Goal: Transaction & Acquisition: Purchase product/service

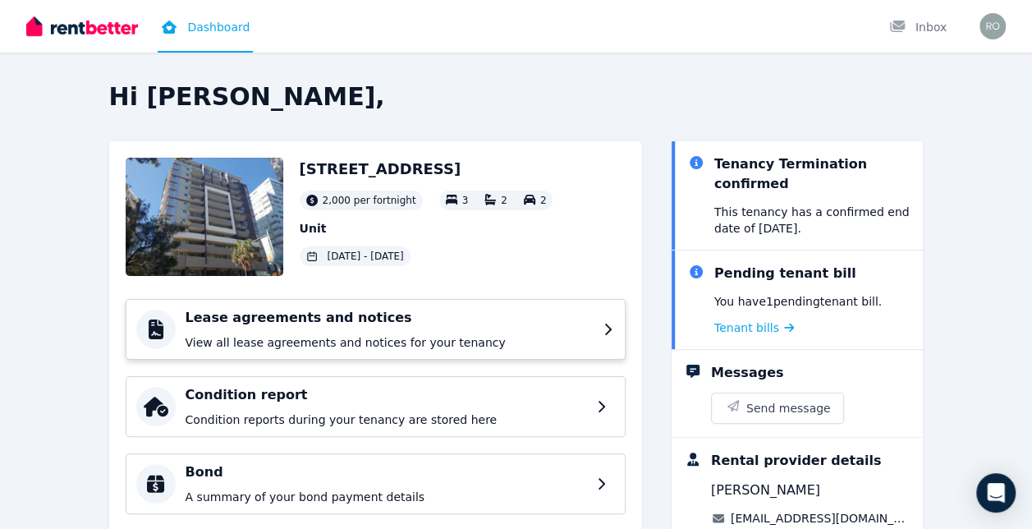
click at [456, 355] on div "Lease agreements and notices View all lease agreements and notices for your ten…" at bounding box center [376, 329] width 500 height 61
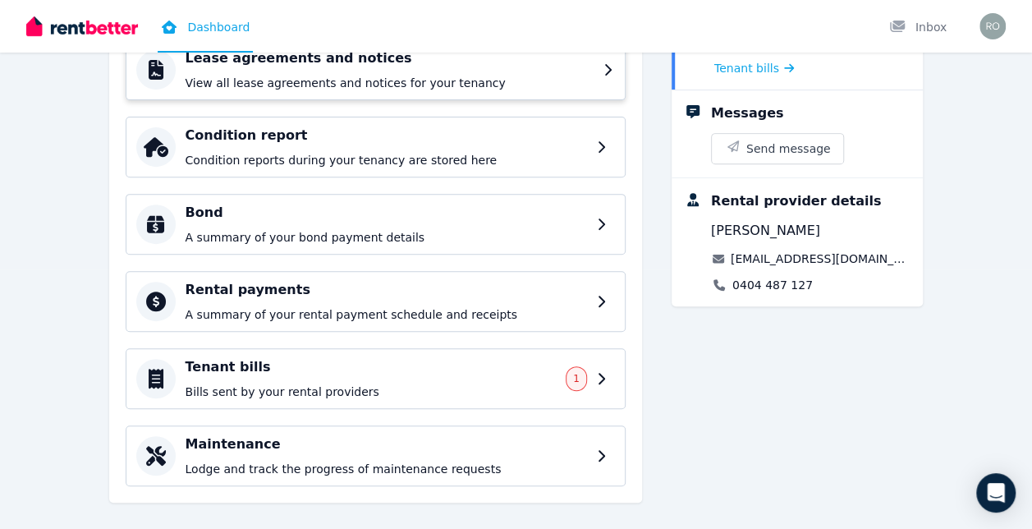
scroll to position [264, 0]
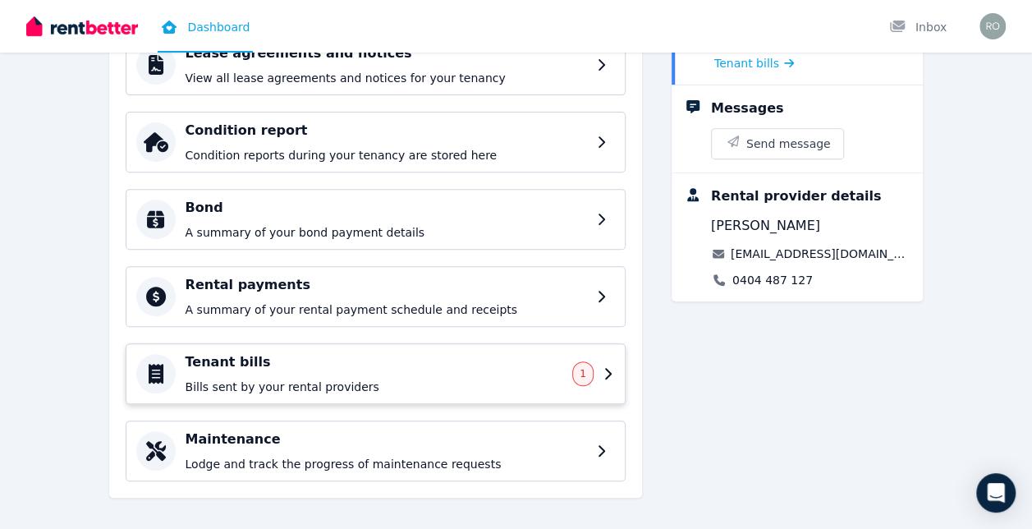
click at [273, 352] on h4 "Tenant bills" at bounding box center [375, 362] width 378 height 20
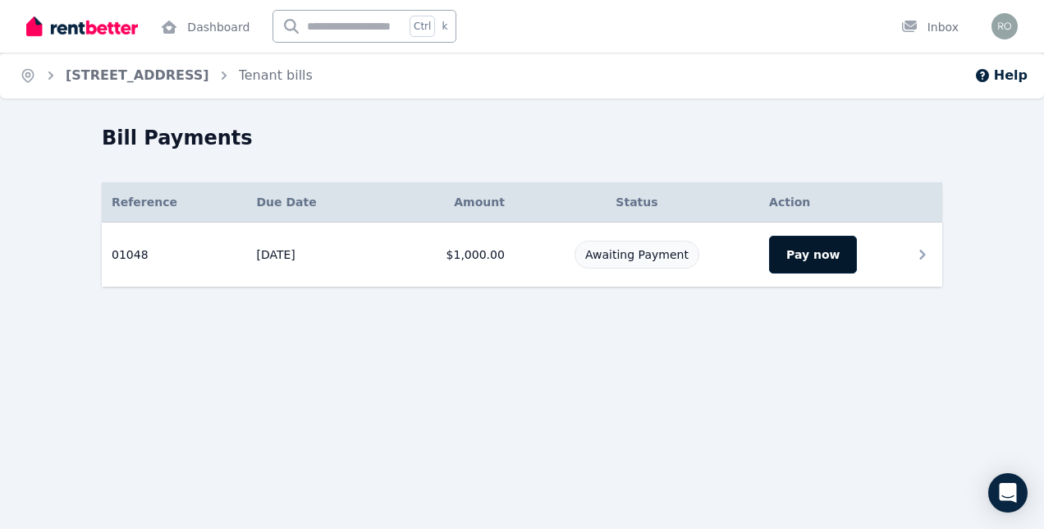
click at [801, 268] on button "Pay now" at bounding box center [813, 255] width 88 height 38
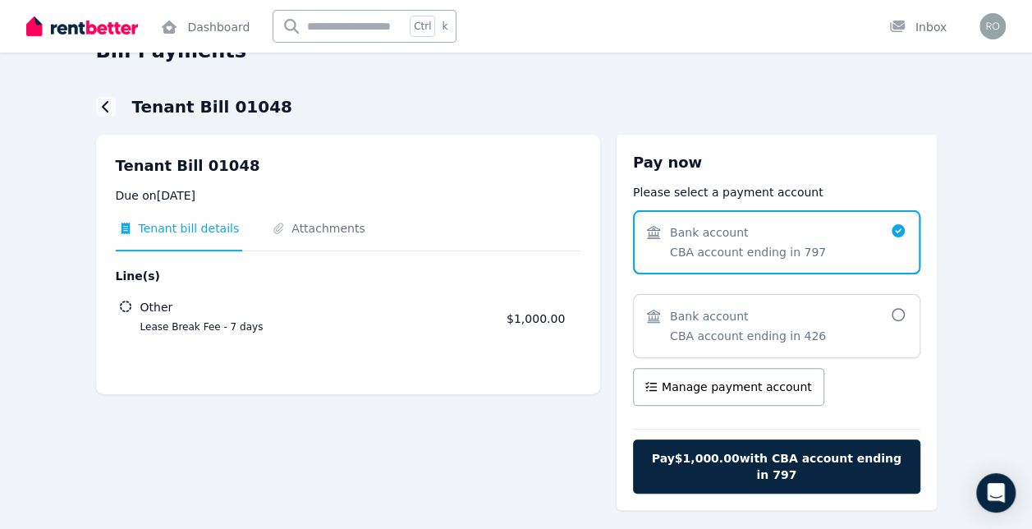
scroll to position [87, 0]
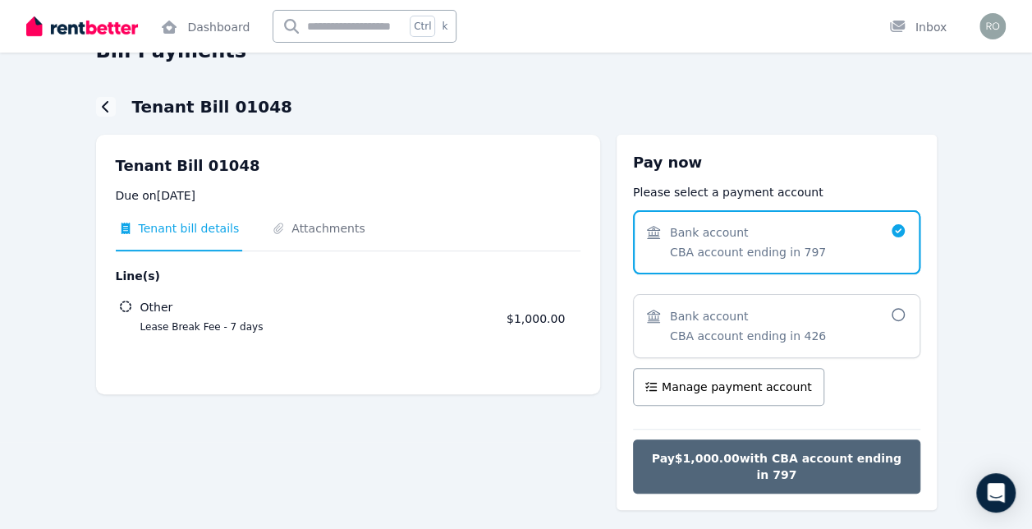
click at [704, 466] on button "Pay $1,000.00 with CBA account ending in 797" at bounding box center [776, 466] width 287 height 54
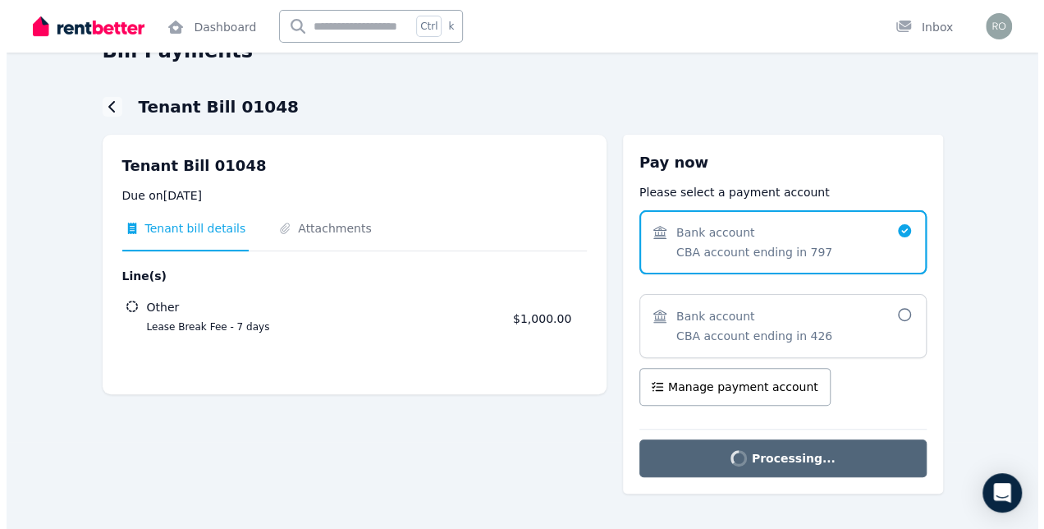
scroll to position [0, 0]
